Goal: Task Accomplishment & Management: Complete application form

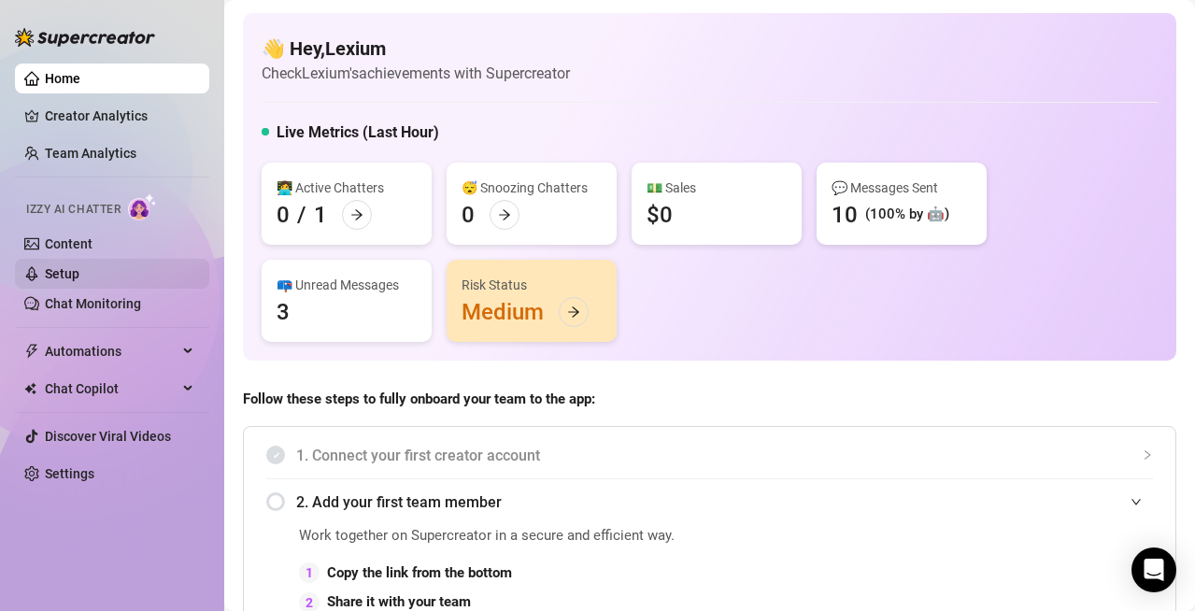
click at [67, 245] on link "Content" at bounding box center [69, 243] width 48 height 15
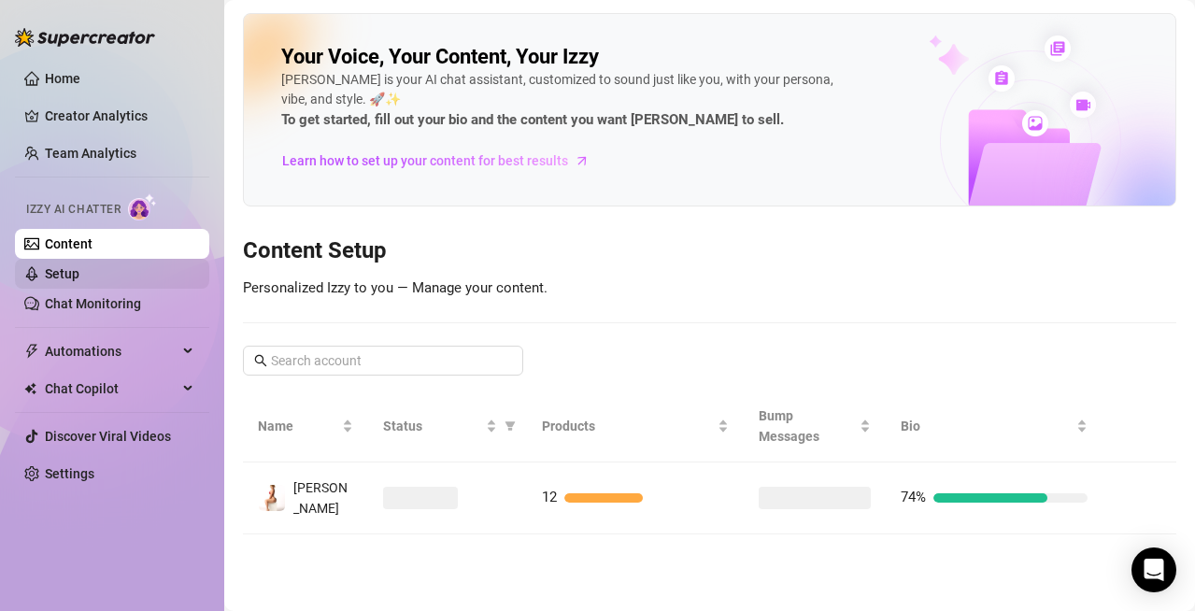
click at [77, 269] on link "Setup" at bounding box center [62, 273] width 35 height 15
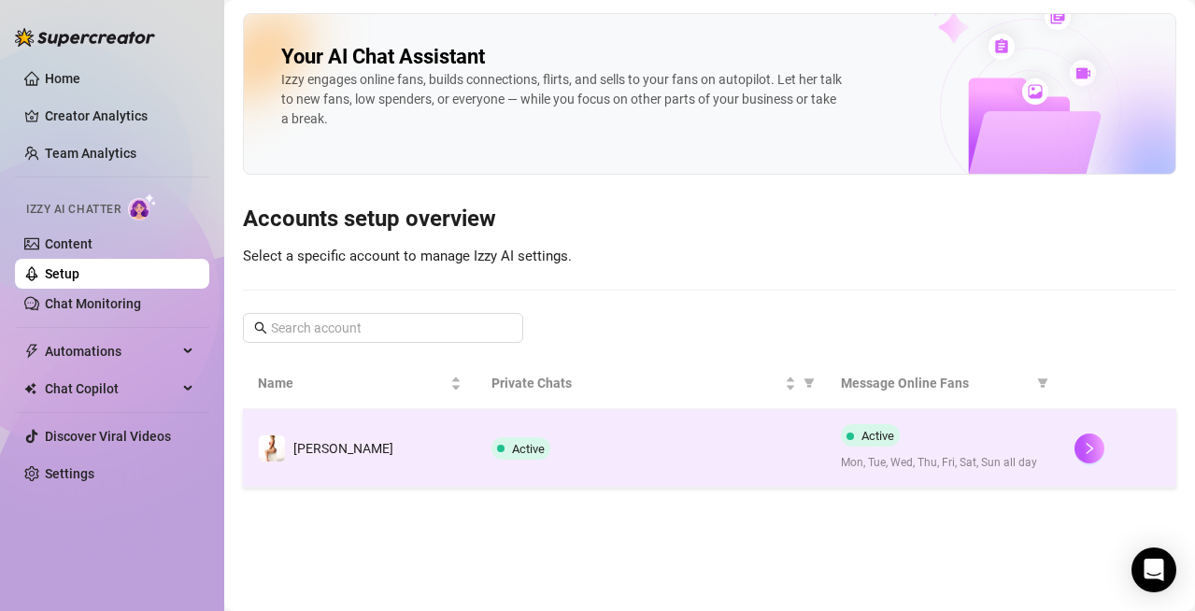
click at [355, 436] on td "[PERSON_NAME]" at bounding box center [360, 448] width 234 height 79
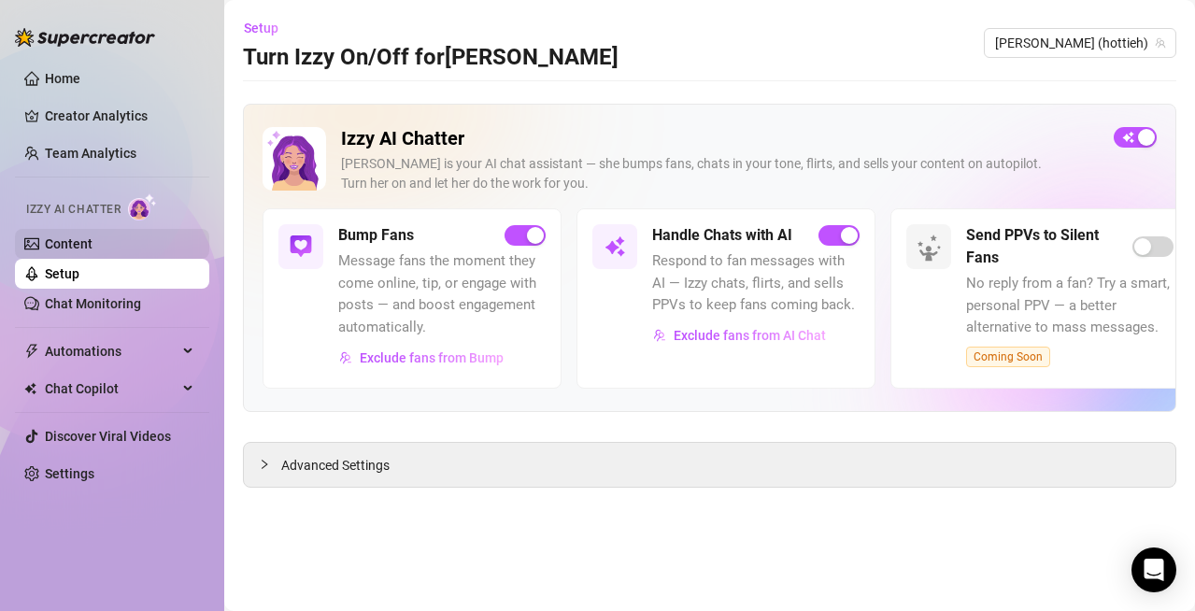
click at [93, 238] on link "Content" at bounding box center [69, 243] width 48 height 15
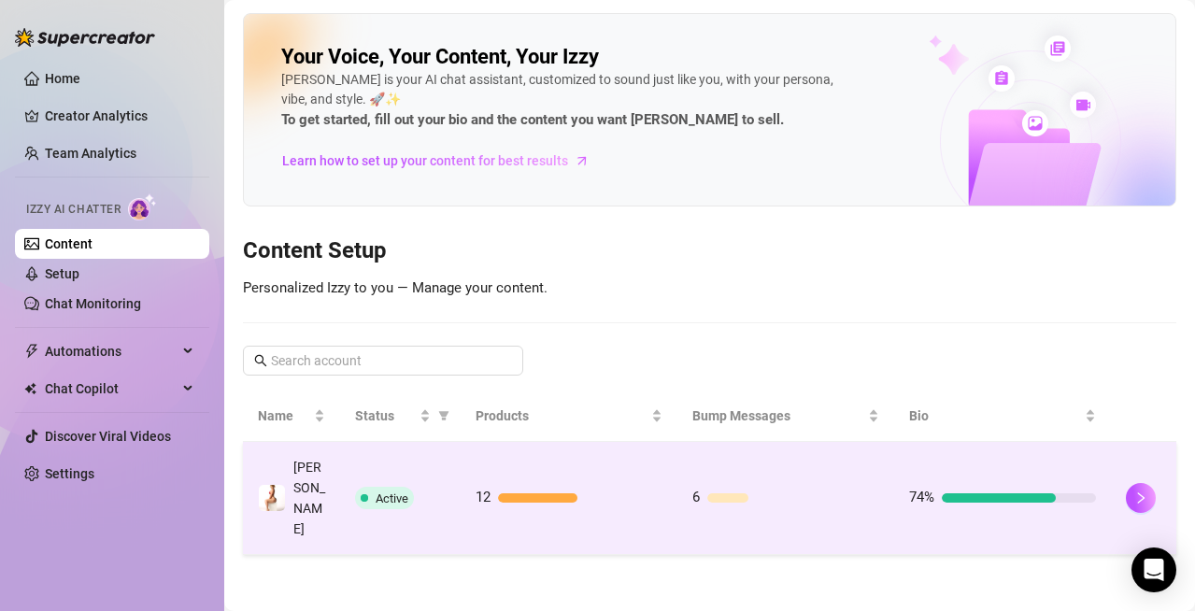
click at [753, 493] on div at bounding box center [793, 497] width 172 height 9
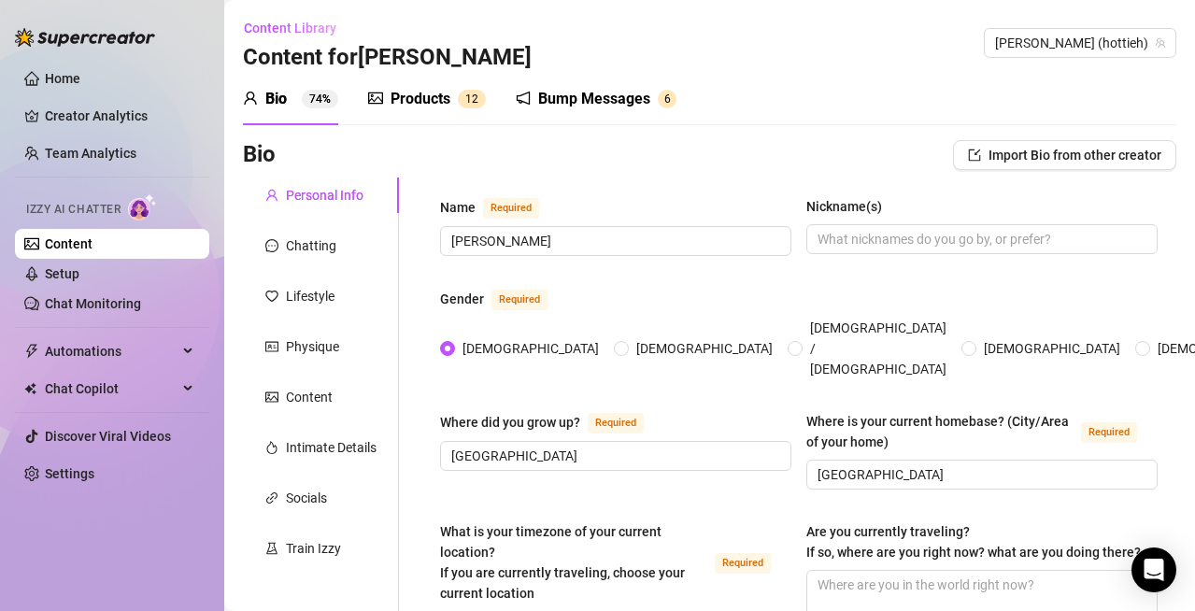
click at [542, 97] on div "Bump Messages" at bounding box center [594, 99] width 112 height 22
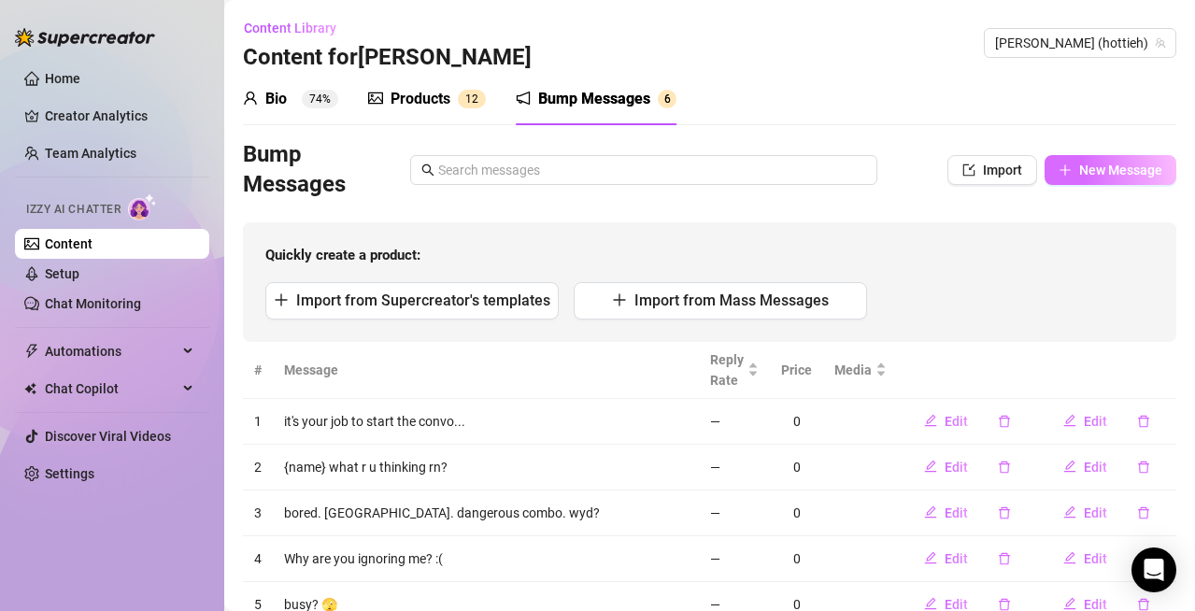
click at [1059, 169] on button "New Message" at bounding box center [1111, 170] width 132 height 30
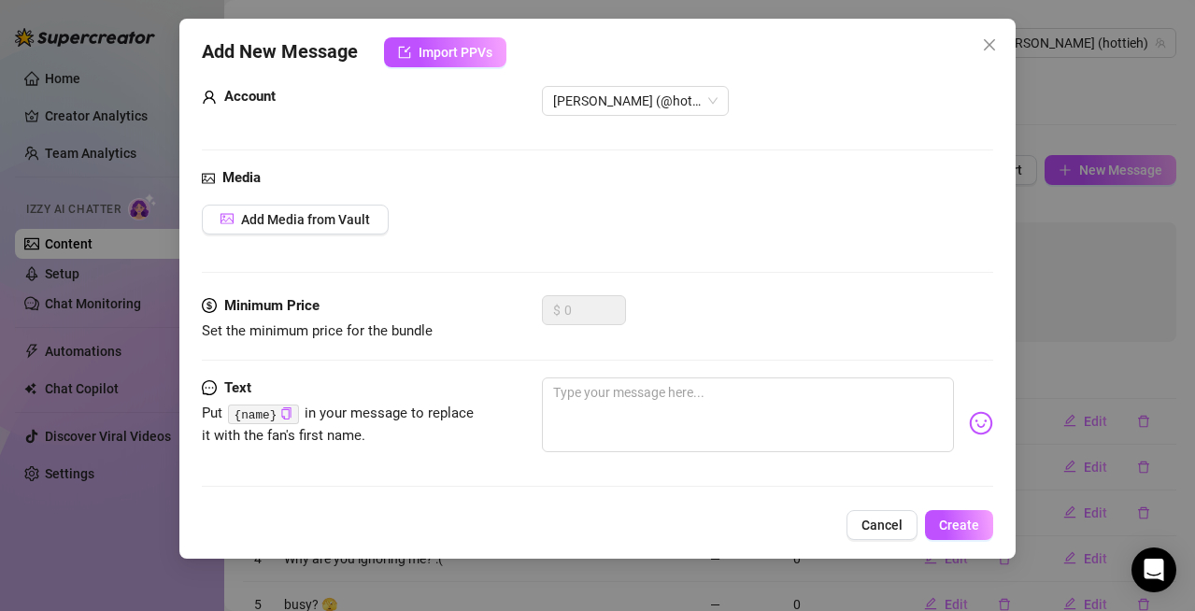
scroll to position [39, 0]
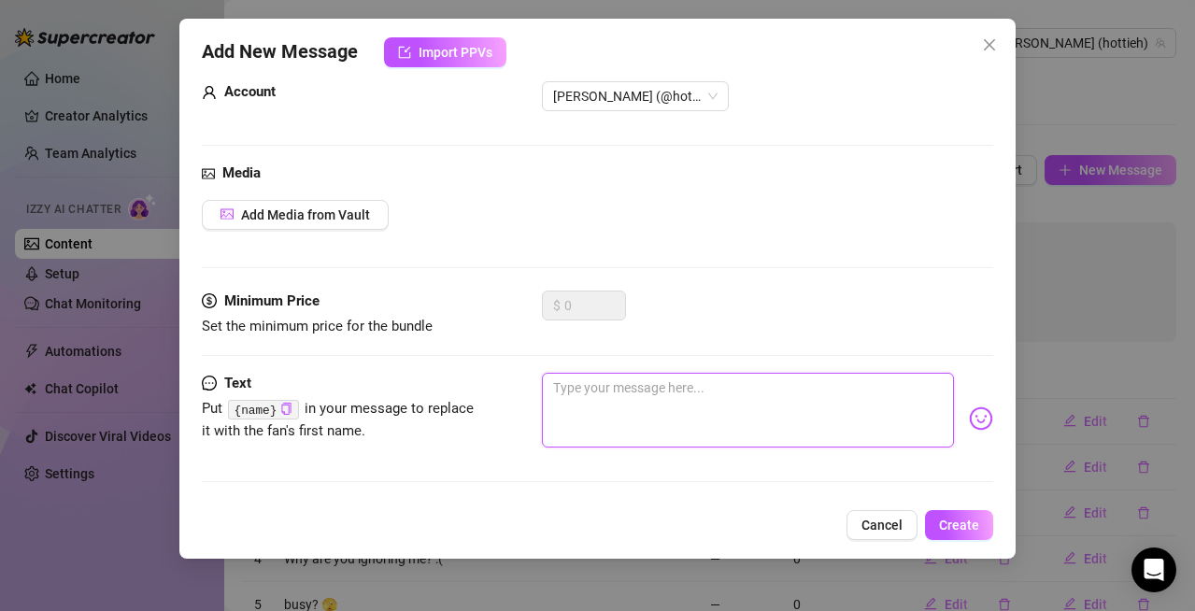
click at [641, 396] on textarea at bounding box center [748, 410] width 412 height 75
type textarea "h"
type textarea "he"
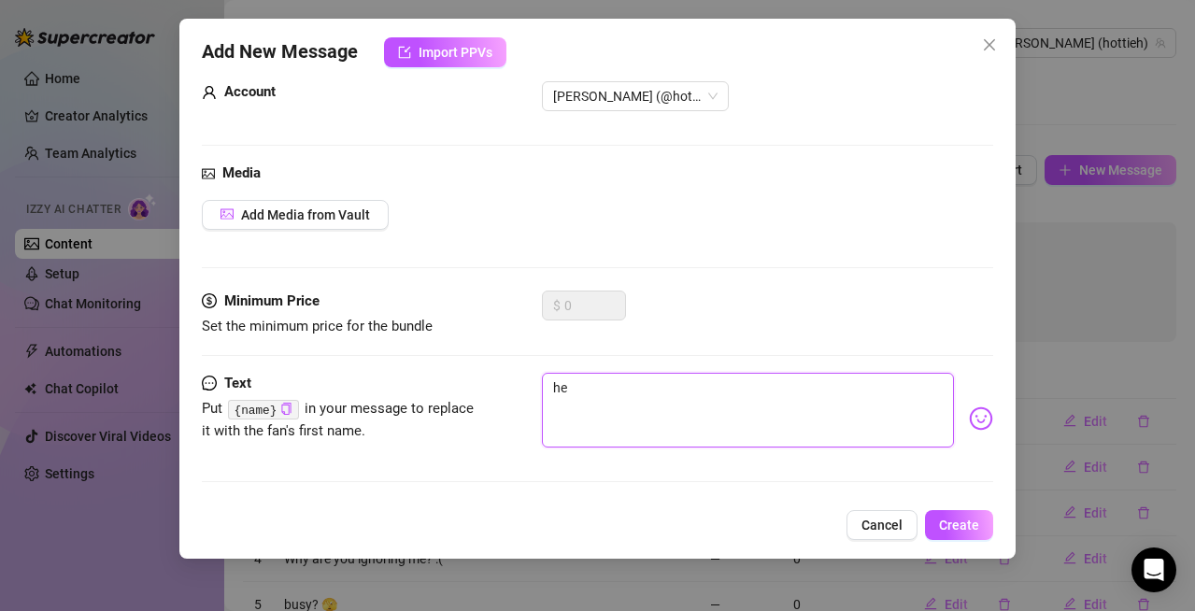
type textarea "hey"
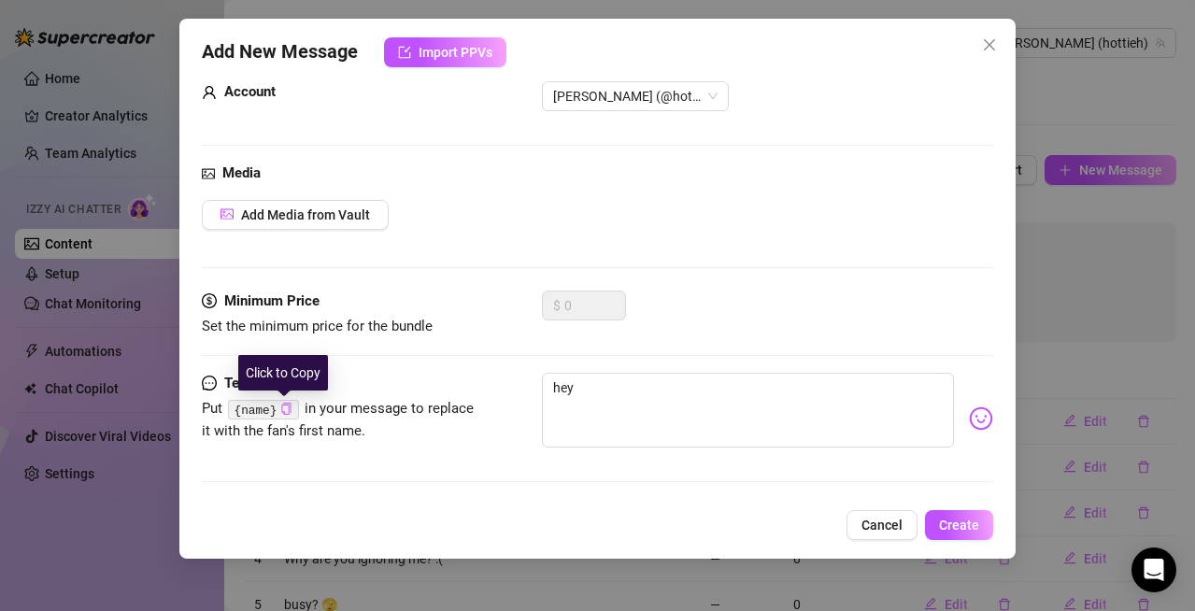
click at [282, 412] on icon "copy" at bounding box center [286, 409] width 9 height 12
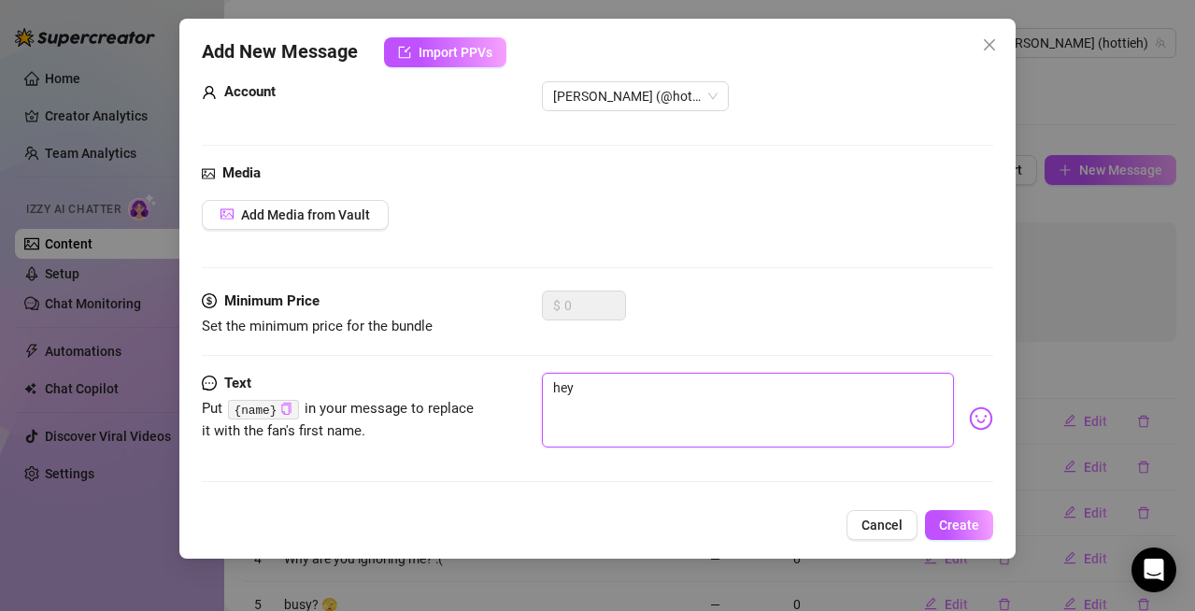
click at [596, 397] on textarea "hey" at bounding box center [748, 410] width 412 height 75
paste textarea "{name}"
type textarea "hey {name}"
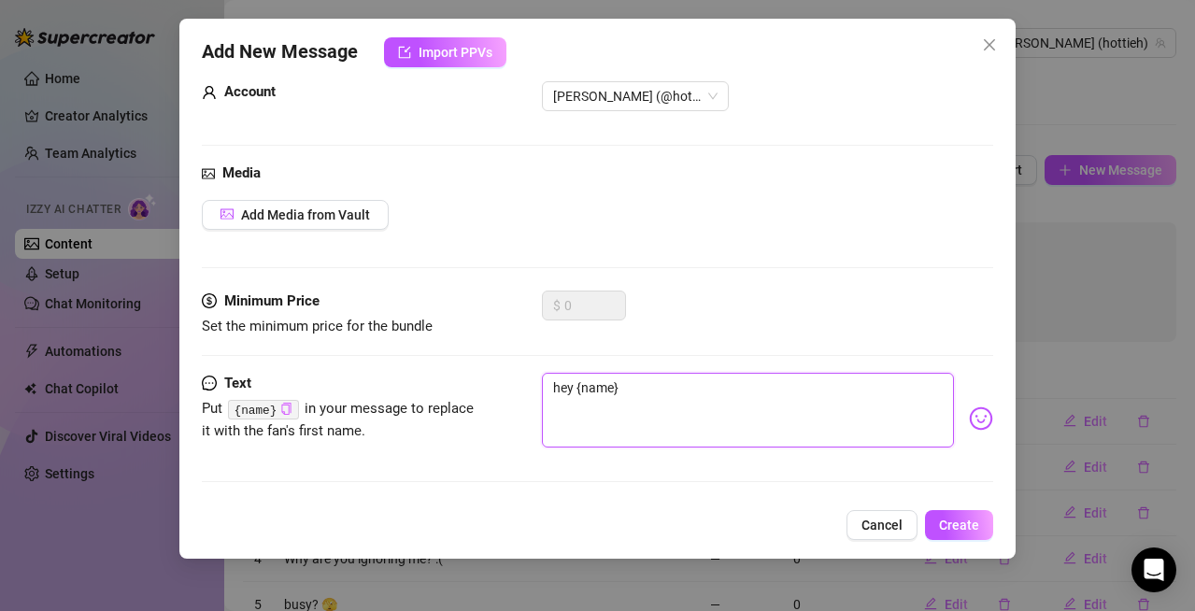
type textarea "hey {name}"
type textarea "hey {name} w"
type textarea "hey {name} wy"
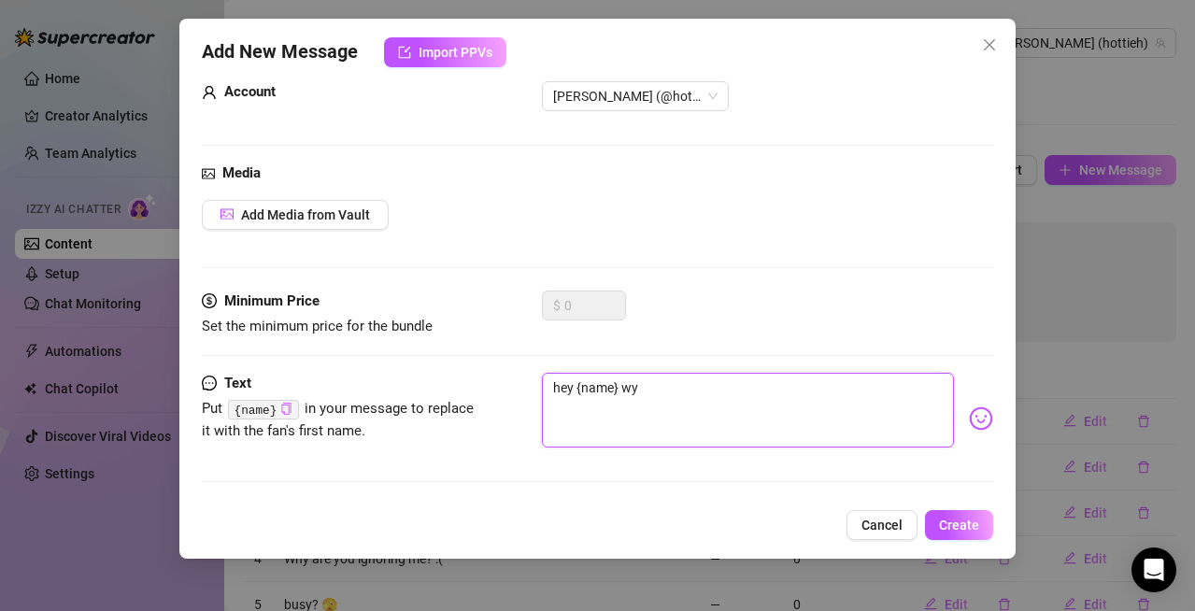
type textarea "hey {name} wyd"
click at [950, 521] on span "Create" at bounding box center [959, 525] width 40 height 15
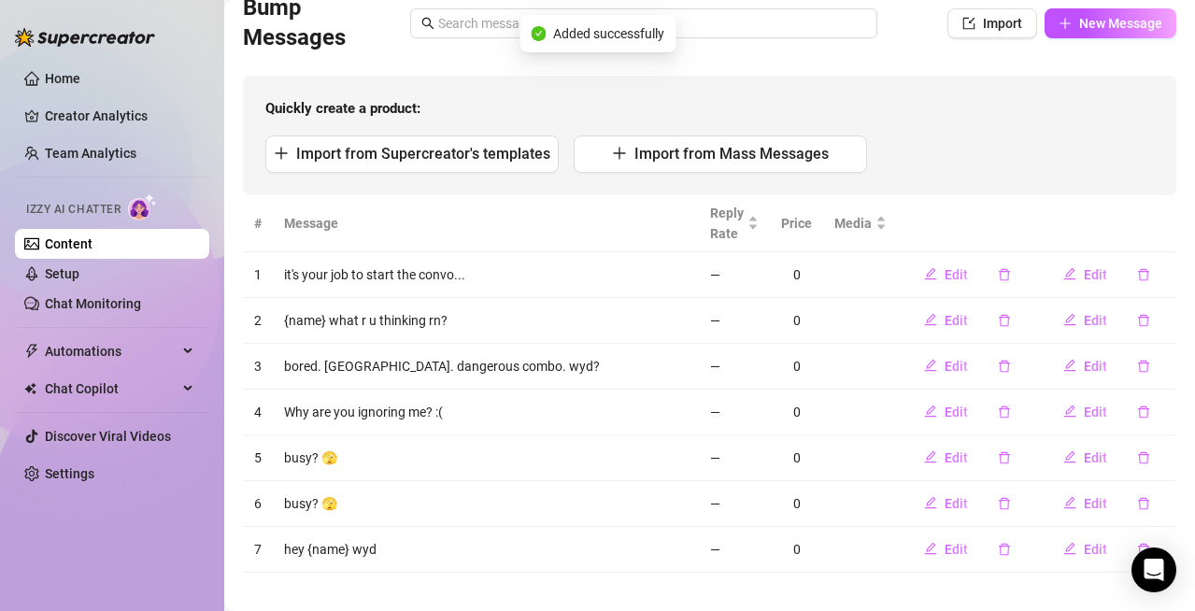
scroll to position [164, 0]
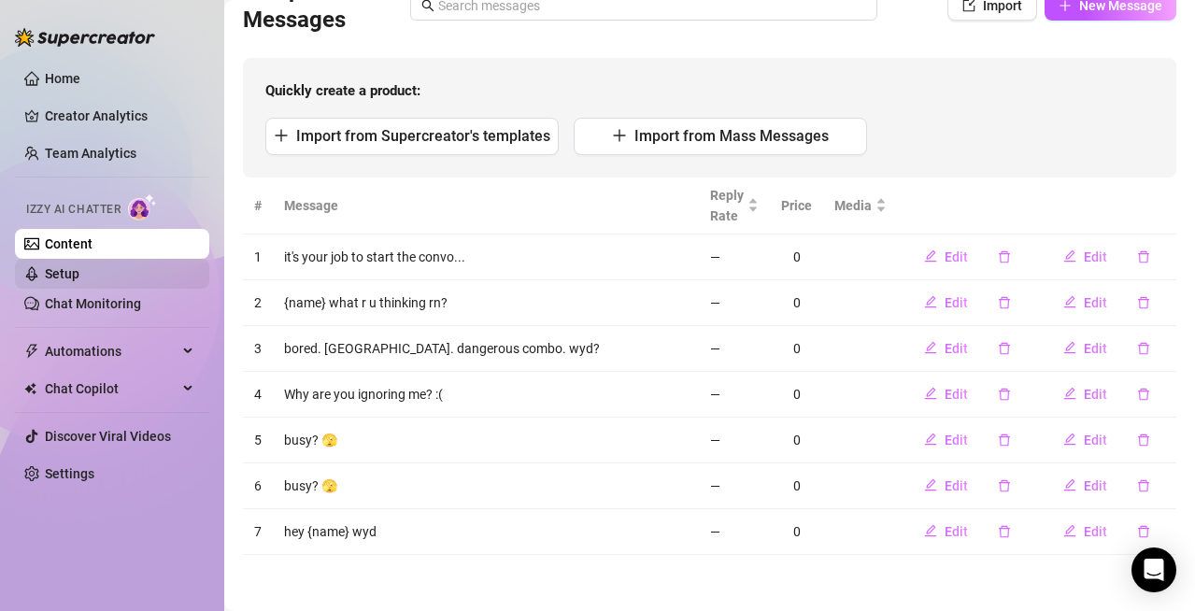
click at [79, 269] on link "Setup" at bounding box center [62, 273] width 35 height 15
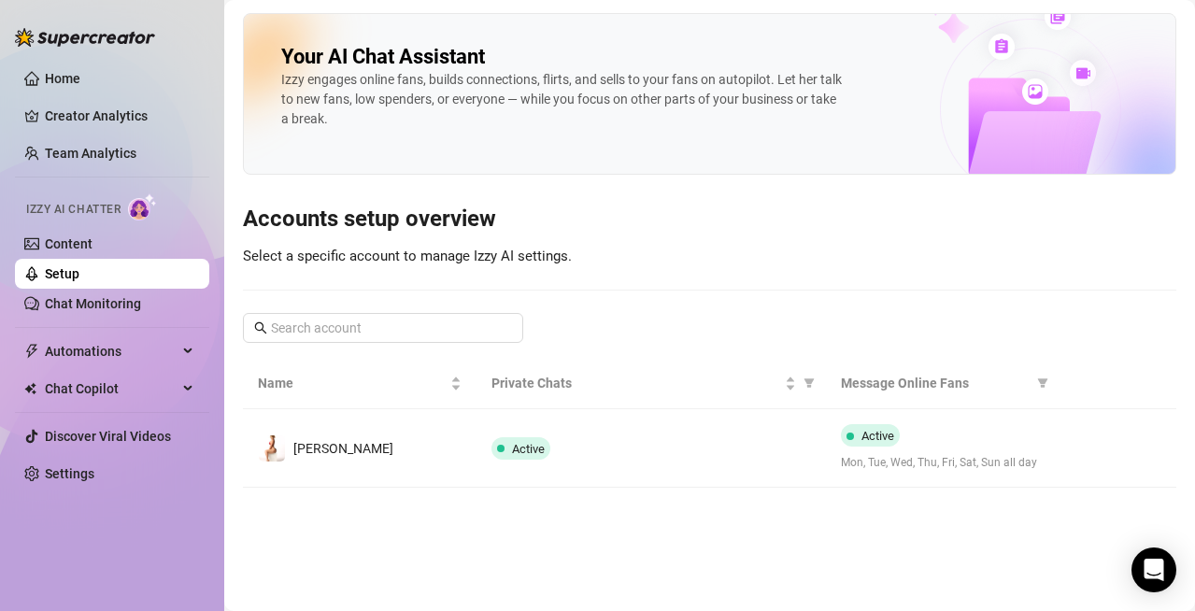
click at [125, 60] on ul "Home Creator Analytics Team Analytics Izzy AI Chatter Content Setup Chat Monito…" at bounding box center [112, 276] width 194 height 440
click at [80, 71] on link "Home" at bounding box center [63, 78] width 36 height 15
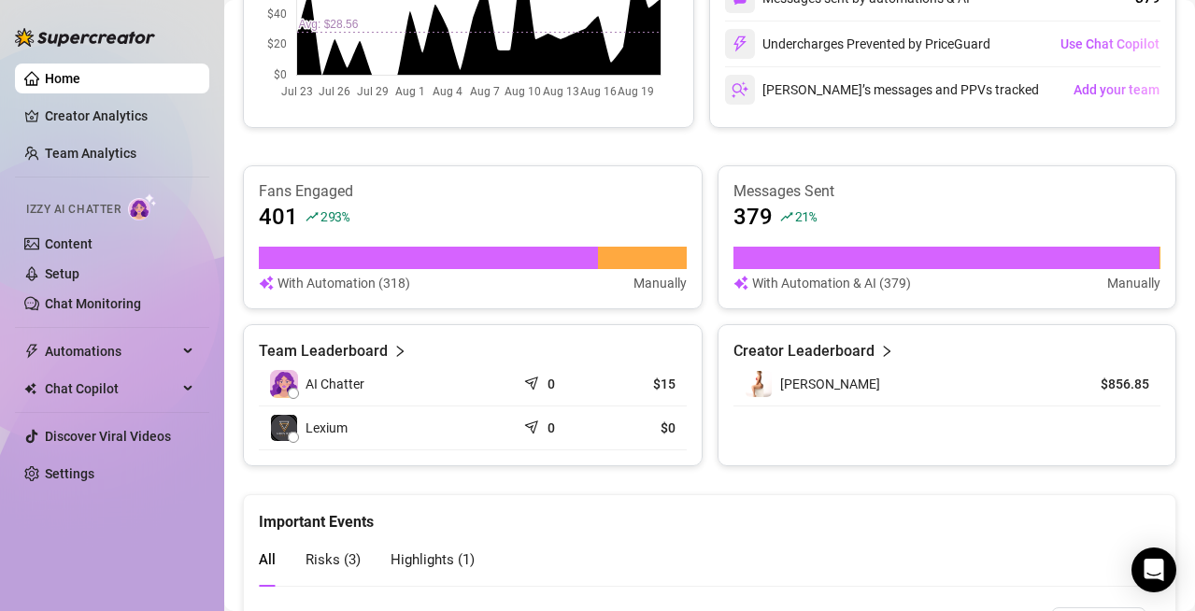
scroll to position [1122, 0]
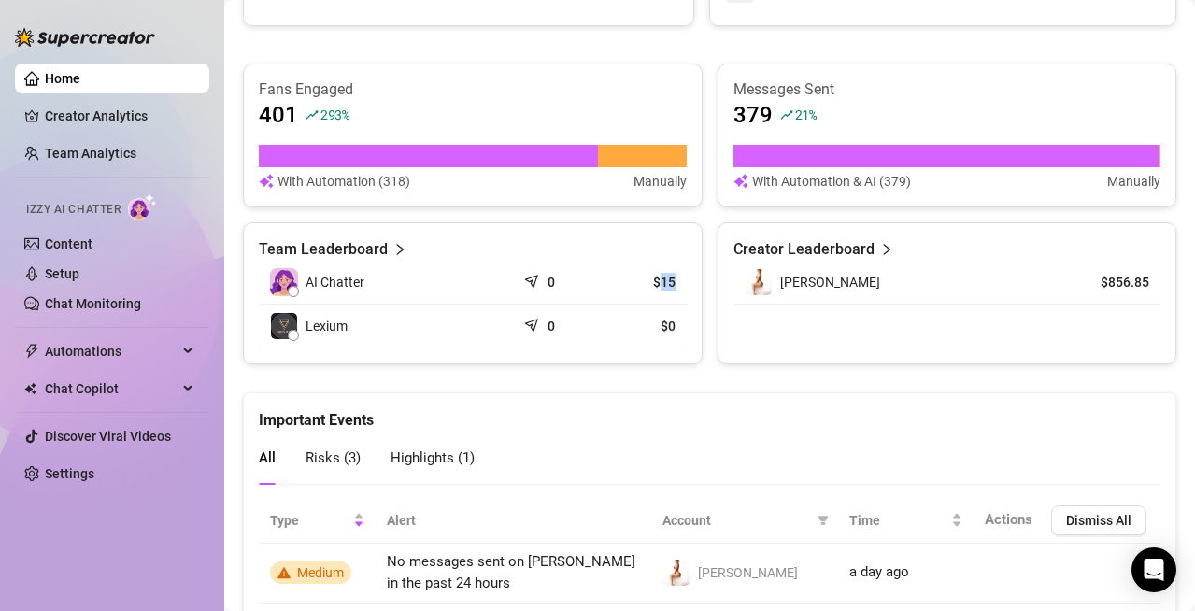
drag, startPoint x: 651, startPoint y: 282, endPoint x: 665, endPoint y: 285, distance: 14.3
click at [665, 285] on article "$15" at bounding box center [644, 282] width 64 height 19
drag, startPoint x: 531, startPoint y: 325, endPoint x: 600, endPoint y: 325, distance: 69.2
click at [600, 325] on tr "Lexium 0 $0" at bounding box center [473, 327] width 428 height 44
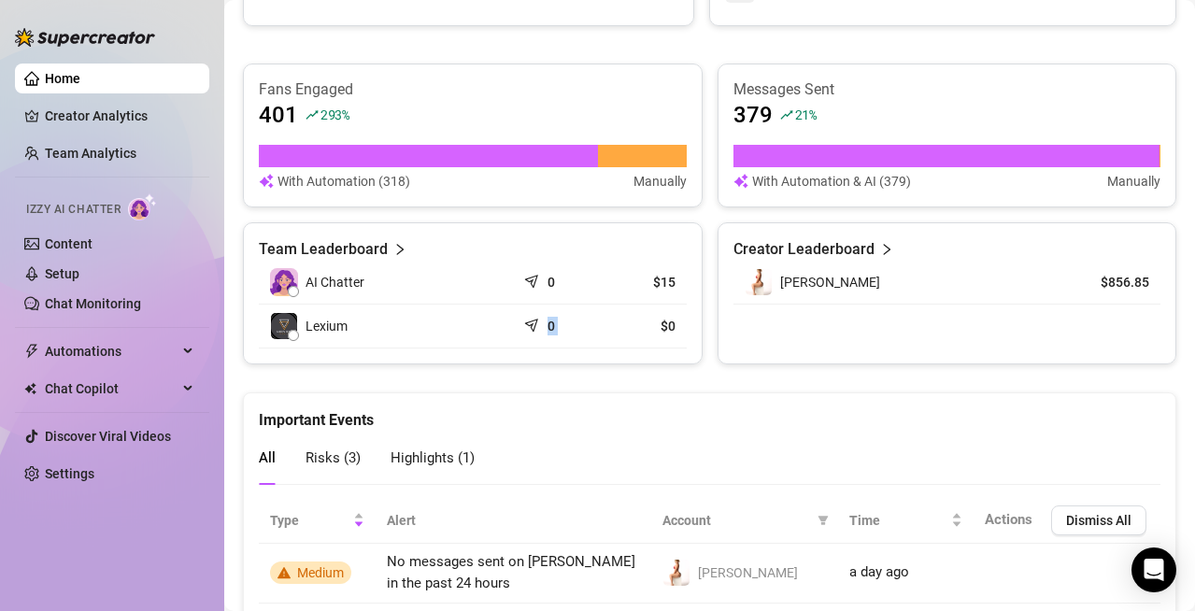
click at [601, 326] on td "$0" at bounding box center [644, 327] width 86 height 44
drag, startPoint x: 657, startPoint y: 281, endPoint x: 668, endPoint y: 285, distance: 11.8
click at [668, 285] on td "$15" at bounding box center [644, 283] width 86 height 44
click at [362, 251] on article "Team Leaderboard" at bounding box center [323, 249] width 129 height 22
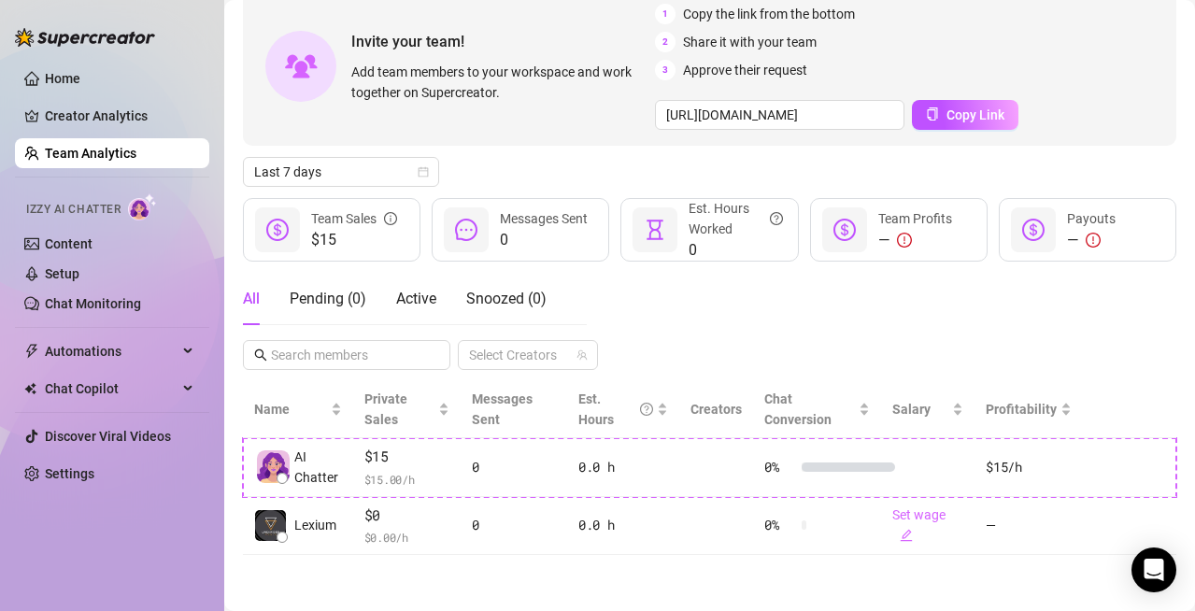
scroll to position [100, 0]
click at [75, 103] on link "Creator Analytics" at bounding box center [120, 116] width 150 height 30
